Goal: Check status: Check status

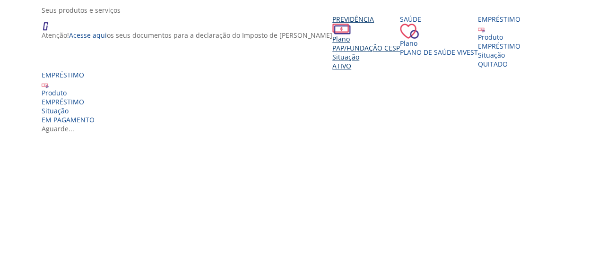
scroll to position [284, 0]
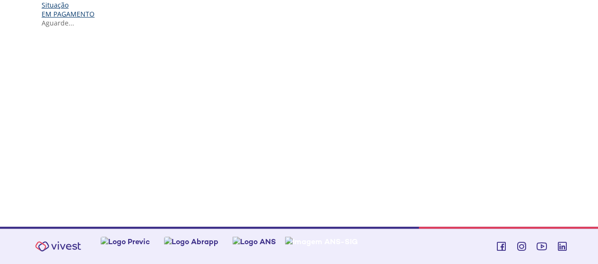
click at [95, 9] on div "Situação" at bounding box center [68, 4] width 53 height 9
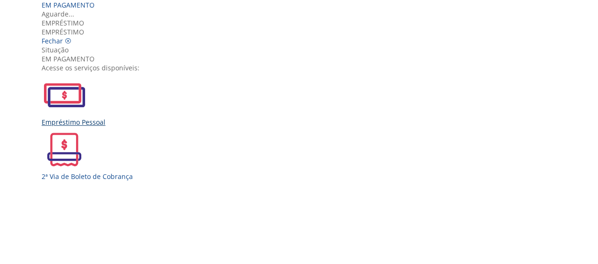
click at [164, 127] on div "Empréstimo Pessoal" at bounding box center [303, 122] width 522 height 9
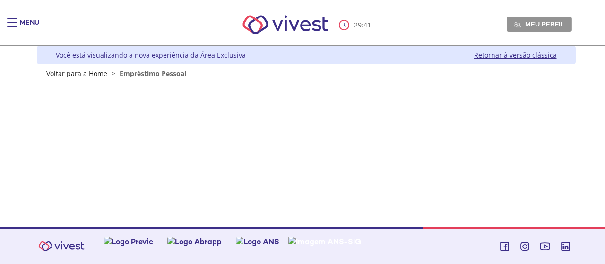
click at [14, 26] on span "Main header" at bounding box center [12, 26] width 10 height 1
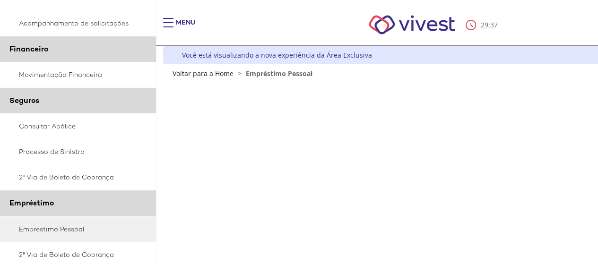
scroll to position [268, 0]
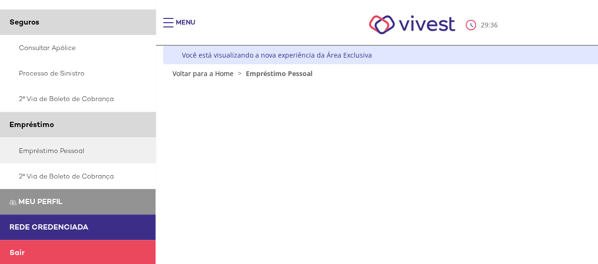
click at [167, 26] on div "Main header" at bounding box center [168, 27] width 10 height 19
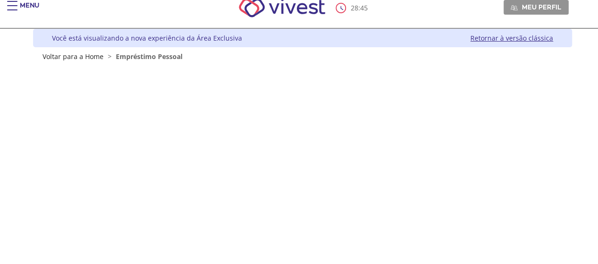
scroll to position [0, 0]
